Goal: Information Seeking & Learning: Find contact information

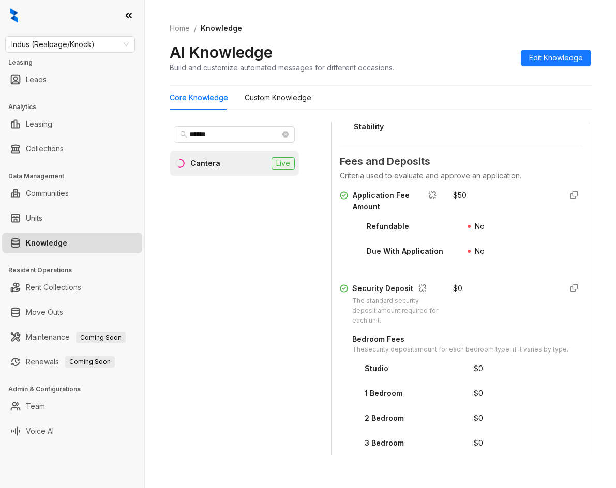
scroll to position [1288, 0]
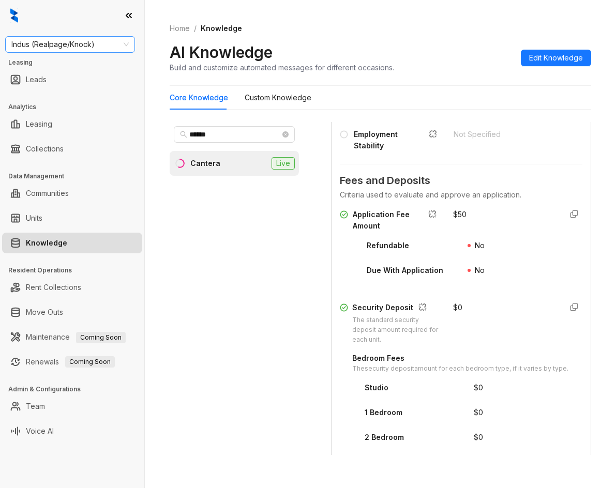
click at [51, 50] on span "Indus (Realpage/Knock)" at bounding box center [69, 45] width 117 height 16
type input "*******"
click at [70, 78] on div "Raintree Partners" at bounding box center [69, 81] width 113 height 11
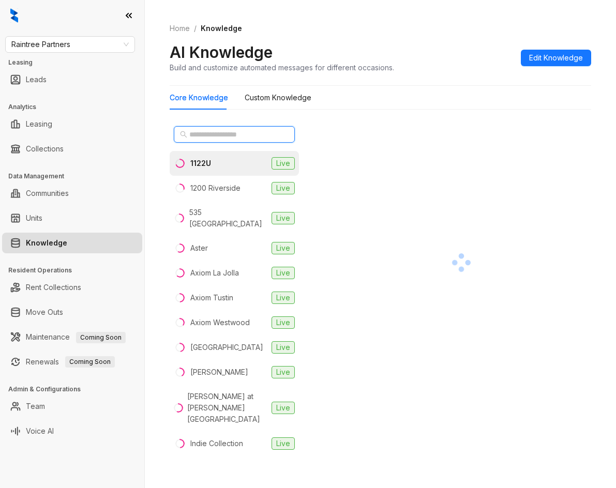
click at [238, 133] on input "text" at bounding box center [234, 134] width 91 height 11
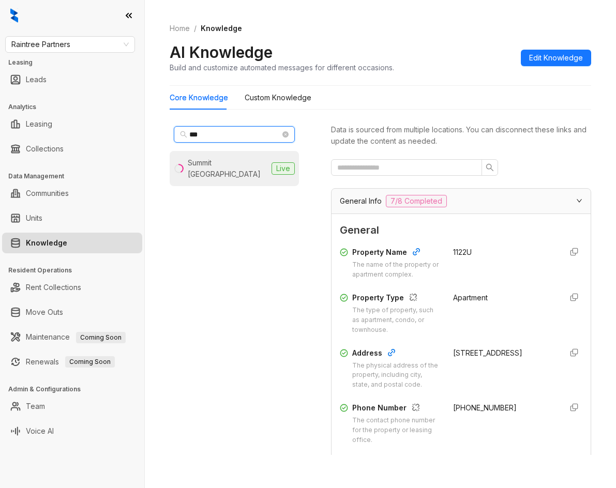
type input "***"
click at [239, 159] on div "Summit La Crescenta" at bounding box center [228, 168] width 80 height 23
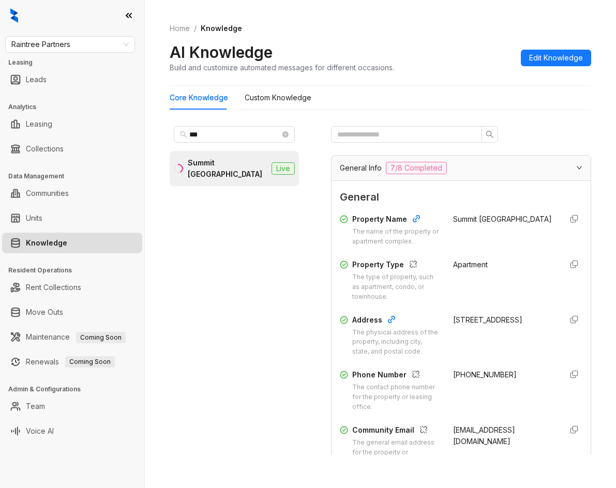
scroll to position [52, 0]
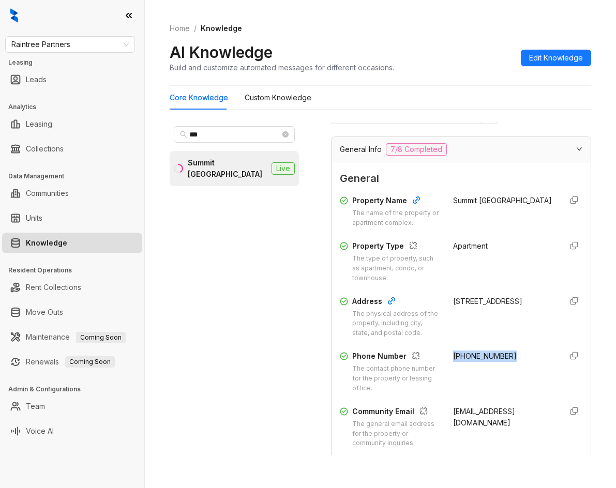
drag, startPoint x: 446, startPoint y: 357, endPoint x: 486, endPoint y: 356, distance: 40.9
click at [501, 360] on div "(818) 248-2523" at bounding box center [503, 372] width 101 height 43
copy span "(818) 248-2523"
click at [36, 47] on span "Raintree Partners" at bounding box center [69, 45] width 117 height 16
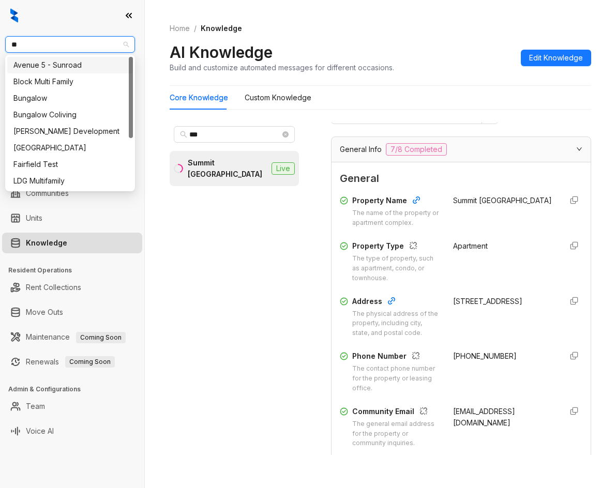
type input "***"
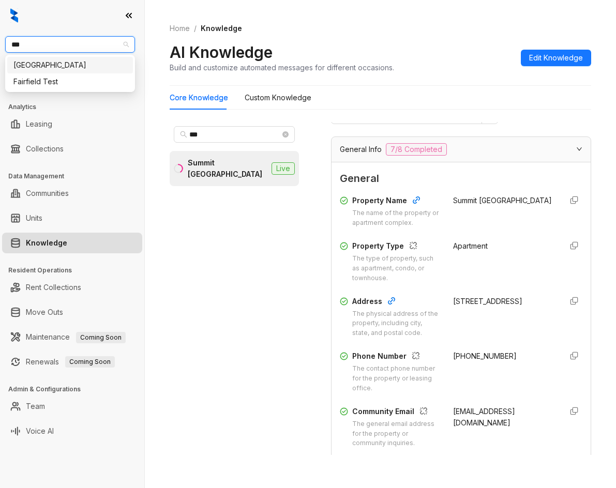
click at [34, 66] on div "Fairfield" at bounding box center [69, 65] width 113 height 11
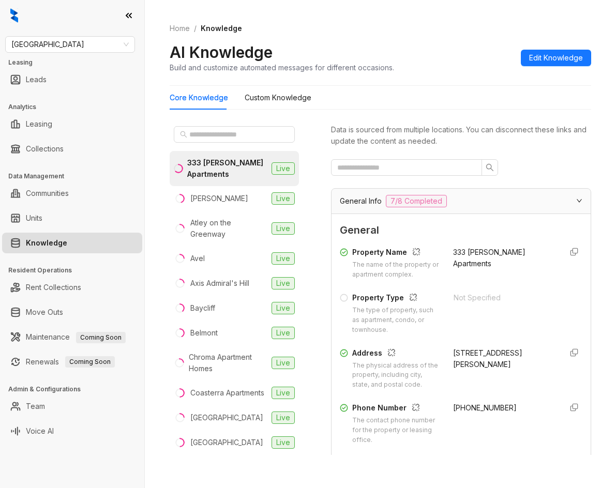
click at [336, 108] on div "Core Knowledge Custom Knowledge" at bounding box center [381, 98] width 422 height 24
click at [229, 130] on input "text" at bounding box center [234, 134] width 91 height 11
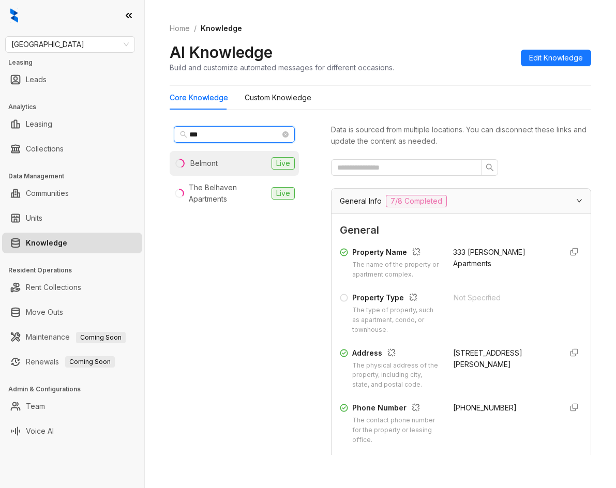
type input "***"
click at [221, 167] on li "Belmont Live" at bounding box center [234, 163] width 129 height 25
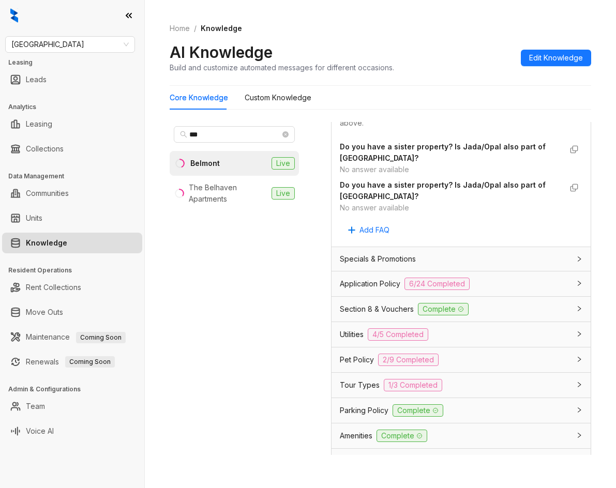
scroll to position [776, 0]
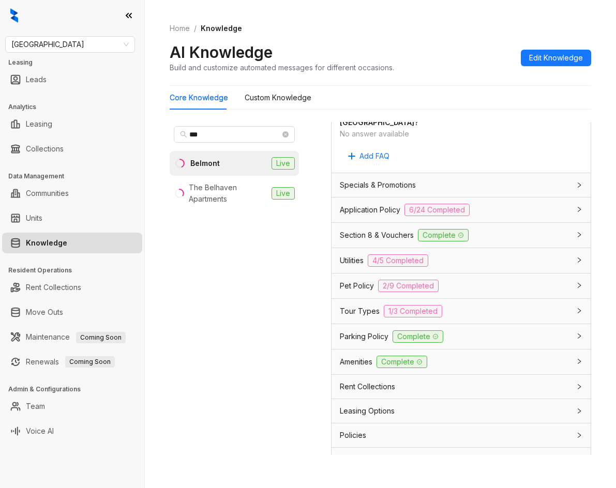
click at [497, 214] on div "Application Policy 6/24 Completed" at bounding box center [455, 210] width 230 height 12
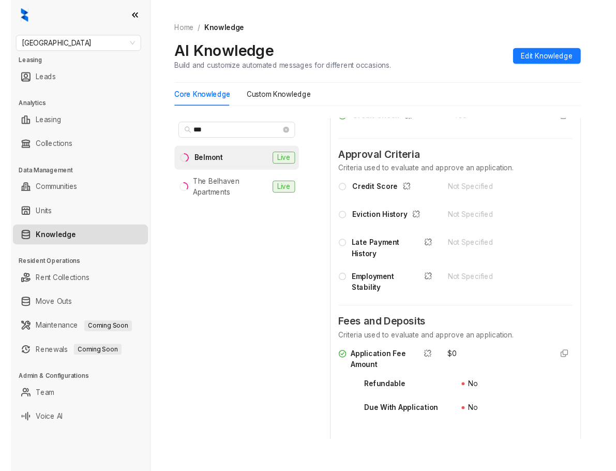
scroll to position [1138, 0]
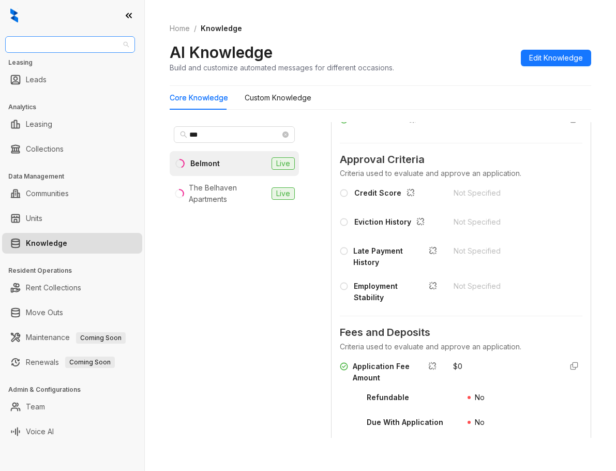
click at [91, 50] on span "[GEOGRAPHIC_DATA]" at bounding box center [69, 45] width 117 height 16
type input "*****"
click at [66, 65] on div "Magnolia Capital" at bounding box center [69, 65] width 113 height 11
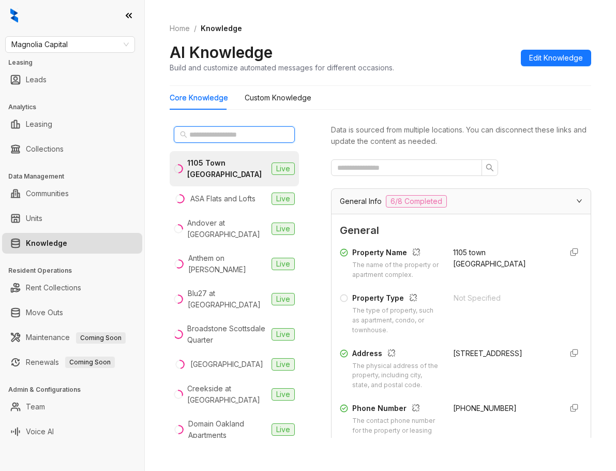
click at [225, 137] on input "text" at bounding box center [234, 134] width 91 height 11
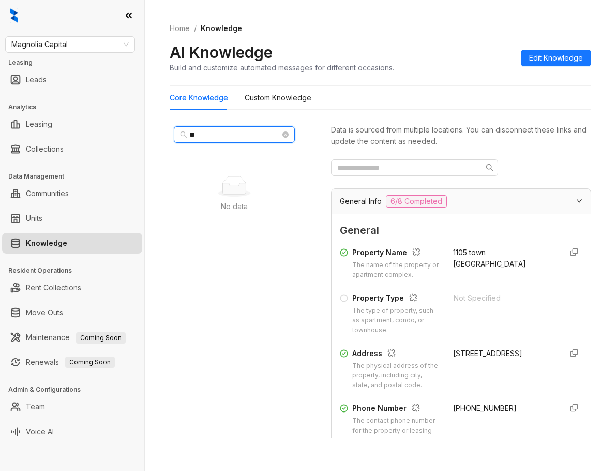
type input "*"
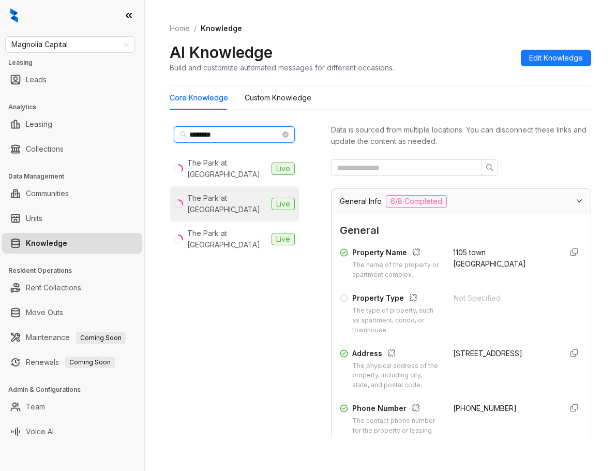
type input "********"
click at [248, 192] on div "The Park at [GEOGRAPHIC_DATA]" at bounding box center [227, 203] width 80 height 23
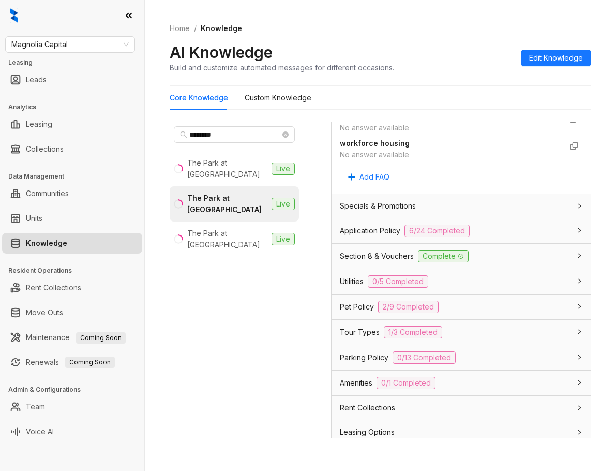
scroll to position [911, 0]
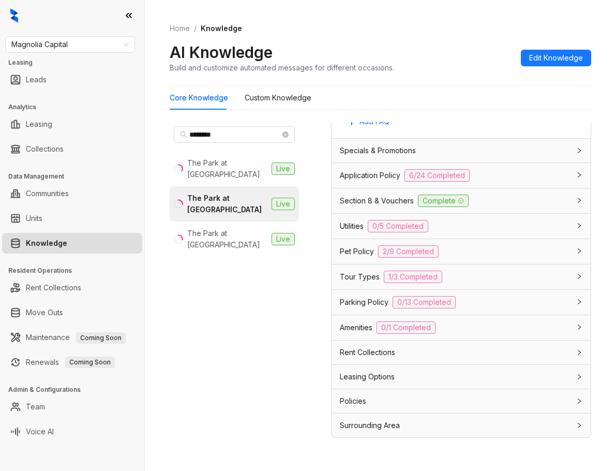
click at [476, 254] on div "Pet Policy 2/9 Completed" at bounding box center [455, 251] width 230 height 12
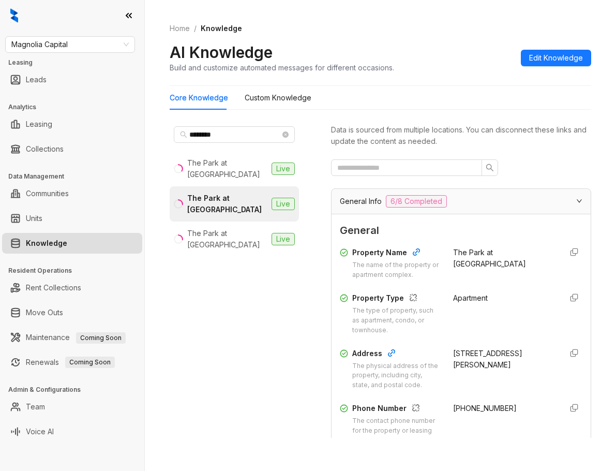
scroll to position [207, 0]
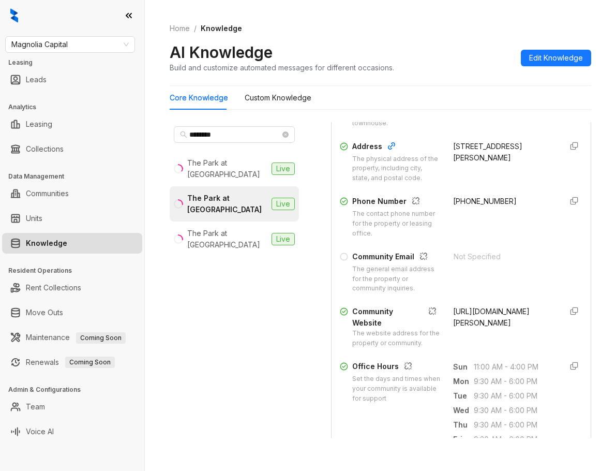
drag, startPoint x: 446, startPoint y: 310, endPoint x: 461, endPoint y: 324, distance: 20.5
click at [526, 336] on div "https://www.theparkatpositano.com/the-park-at-positano-fort-myers-fl/" at bounding box center [503, 327] width 101 height 42
copy span "https://www.theparkatpositano.com/the-park-at-positano-fort-myers-fl/"
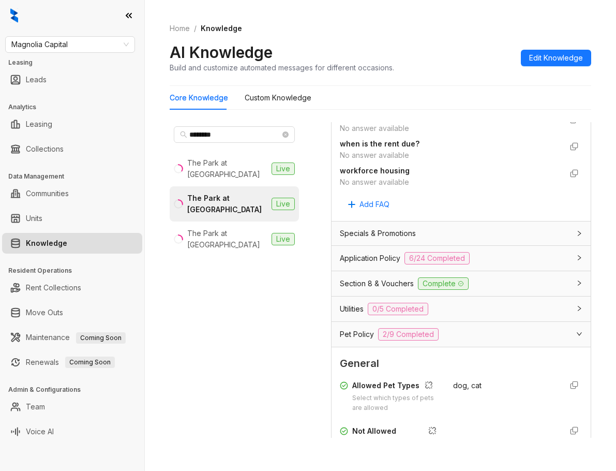
scroll to position [931, 0]
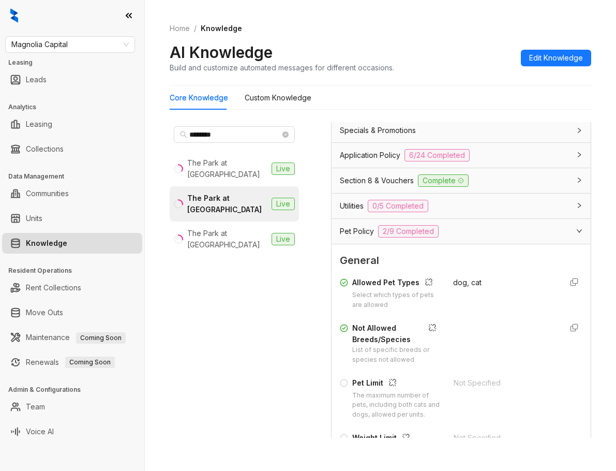
drag, startPoint x: 391, startPoint y: 153, endPoint x: 415, endPoint y: 160, distance: 25.4
click at [391, 153] on span "Application Policy" at bounding box center [370, 155] width 61 height 11
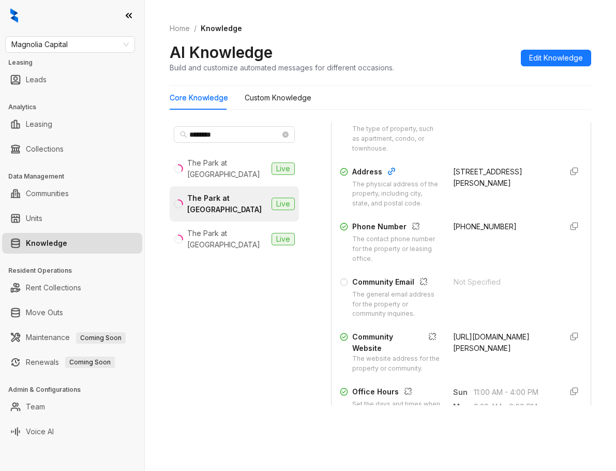
scroll to position [103, 0]
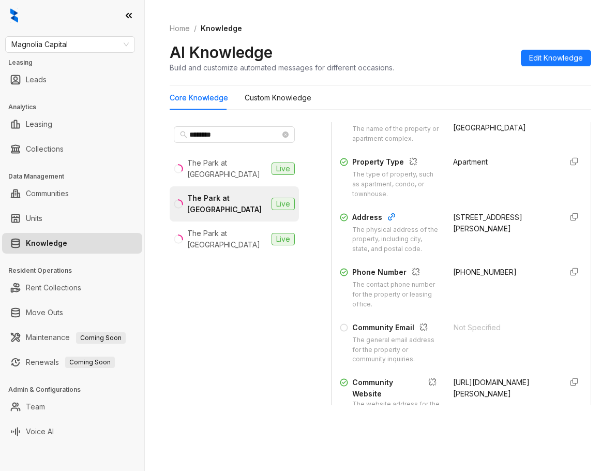
click at [21, 53] on div "Magnolia Capital Leasing Leads Analytics Leasing Collections Data Management Co…" at bounding box center [72, 235] width 144 height 471
click at [24, 46] on span "Magnolia Capital" at bounding box center [69, 45] width 117 height 16
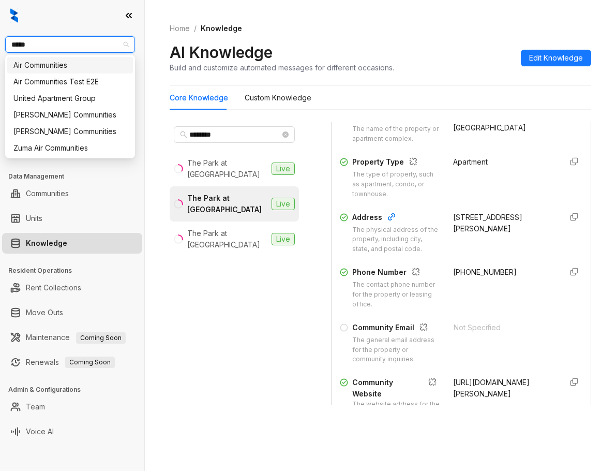
type input "******"
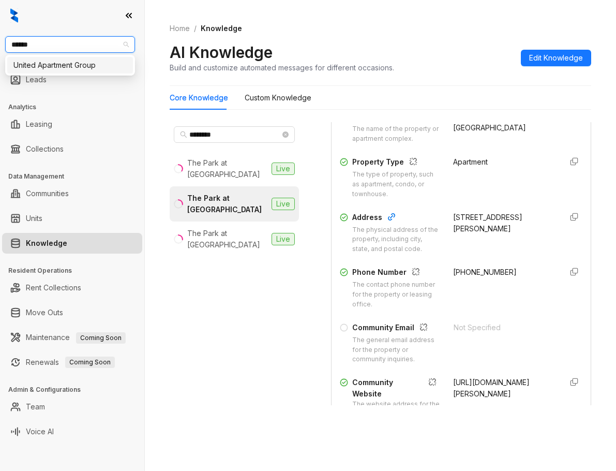
click at [35, 62] on div "United Apartment Group" at bounding box center [69, 65] width 113 height 11
click at [35, 62] on h3 "Leasing" at bounding box center [76, 62] width 136 height 9
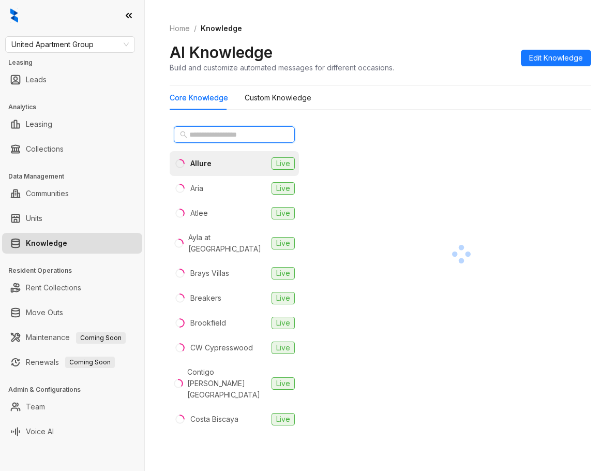
click at [205, 131] on input "text" at bounding box center [234, 134] width 91 height 11
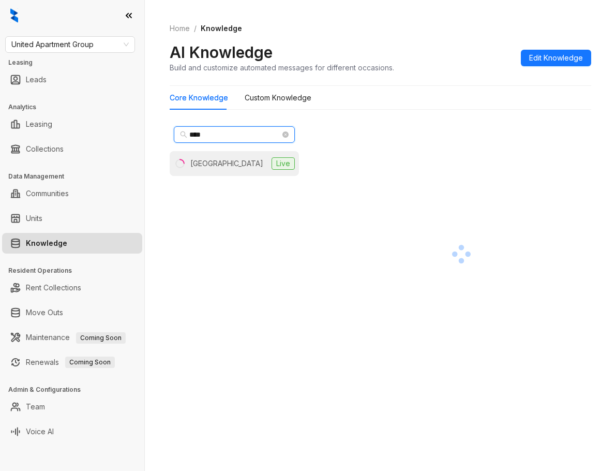
type input "****"
click at [221, 165] on div "Uptown Heights" at bounding box center [226, 163] width 73 height 11
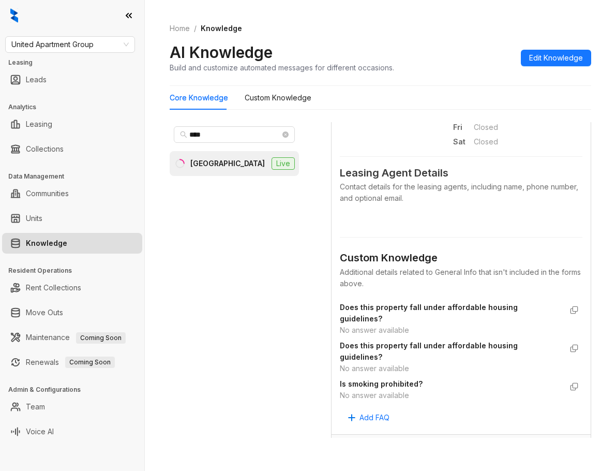
scroll to position [673, 0]
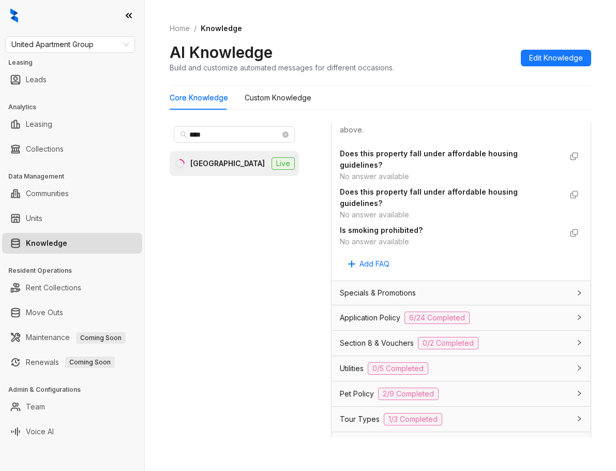
click at [498, 333] on div "Section 8 & Vouchers 0/2 Completed" at bounding box center [461, 343] width 259 height 25
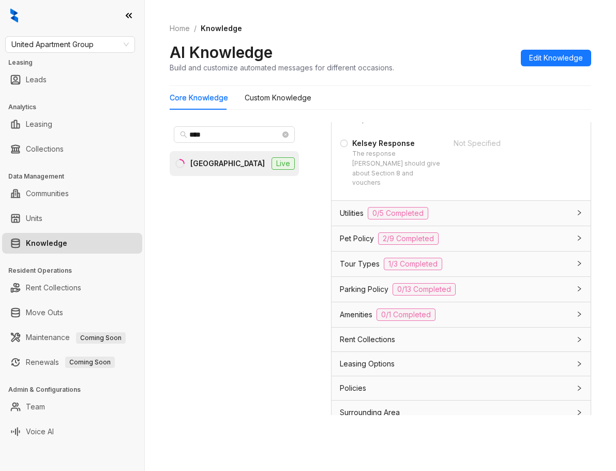
scroll to position [33, 0]
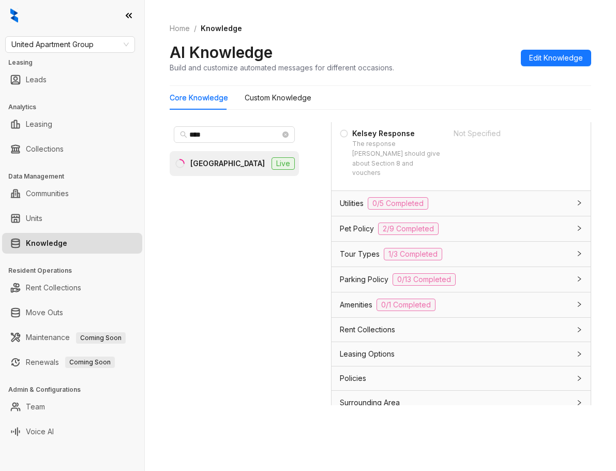
click at [468, 348] on div "Leasing Options" at bounding box center [455, 353] width 230 height 11
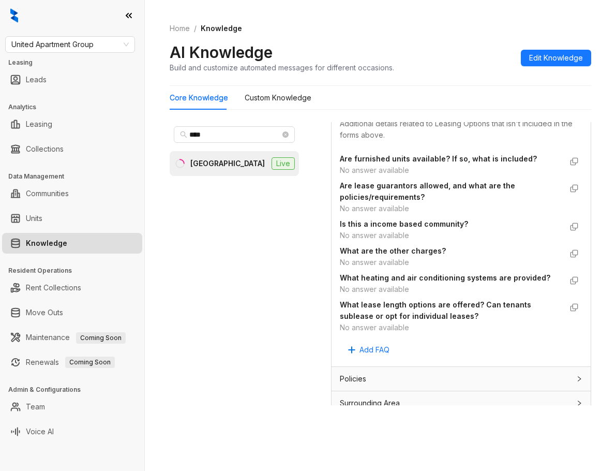
scroll to position [1218, 0]
click at [75, 47] on span "United Apartment Group" at bounding box center [69, 45] width 117 height 16
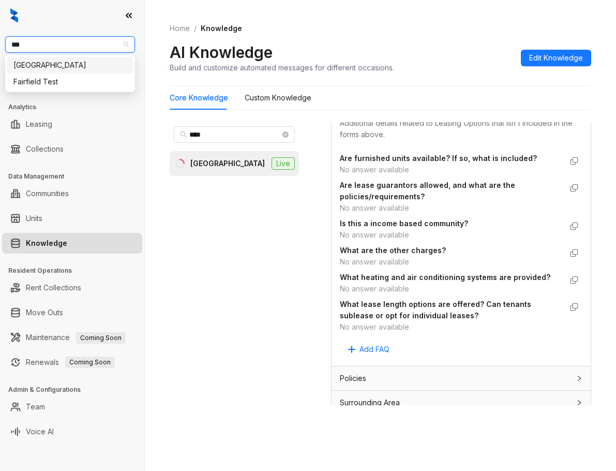
type input "****"
click at [82, 64] on div "[GEOGRAPHIC_DATA]" at bounding box center [69, 65] width 113 height 11
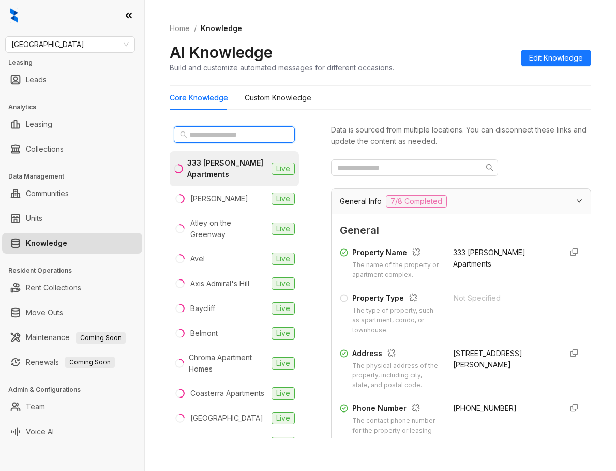
click at [201, 135] on input "text" at bounding box center [234, 134] width 91 height 11
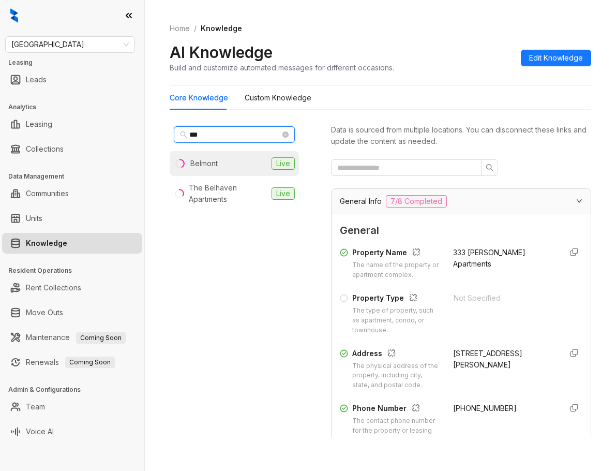
type input "***"
click at [250, 166] on li "Belmont Live" at bounding box center [234, 163] width 129 height 25
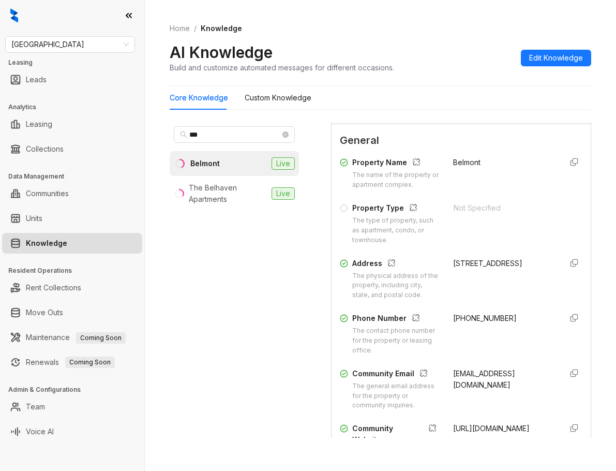
scroll to position [103, 0]
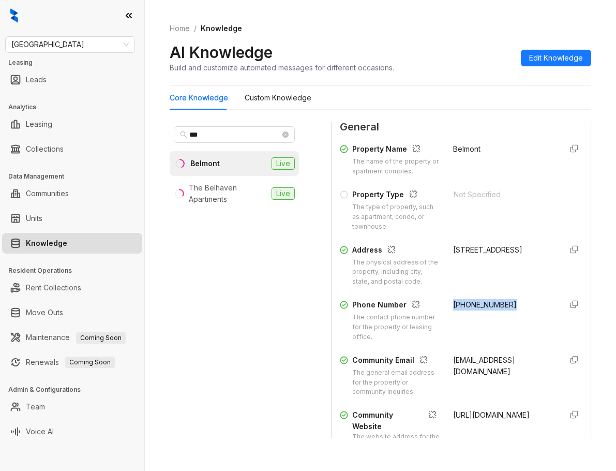
drag, startPoint x: 444, startPoint y: 306, endPoint x: 497, endPoint y: 305, distance: 52.8
click at [497, 305] on div "Phone Number The contact phone number for the property or leasing office. [PHON…" at bounding box center [461, 320] width 243 height 43
